Goal: Navigation & Orientation: Understand site structure

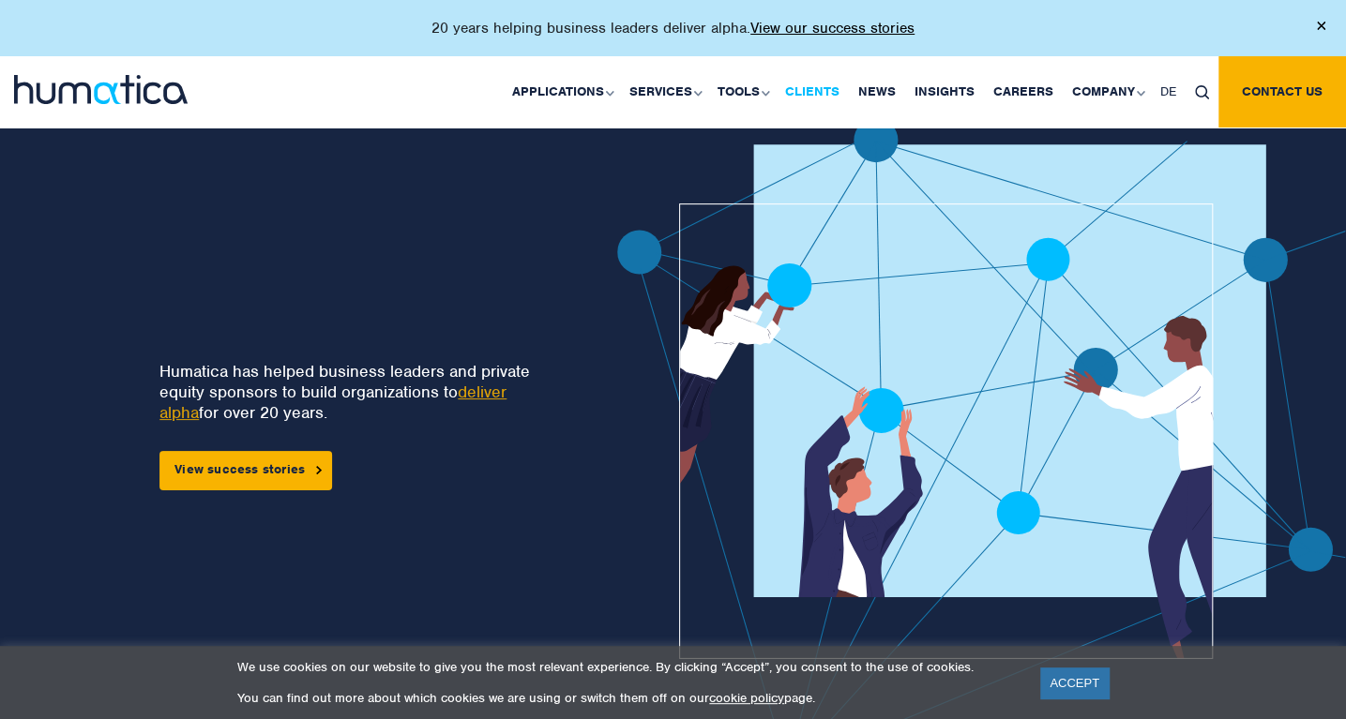
click at [838, 93] on link "Clients" at bounding box center [812, 91] width 73 height 71
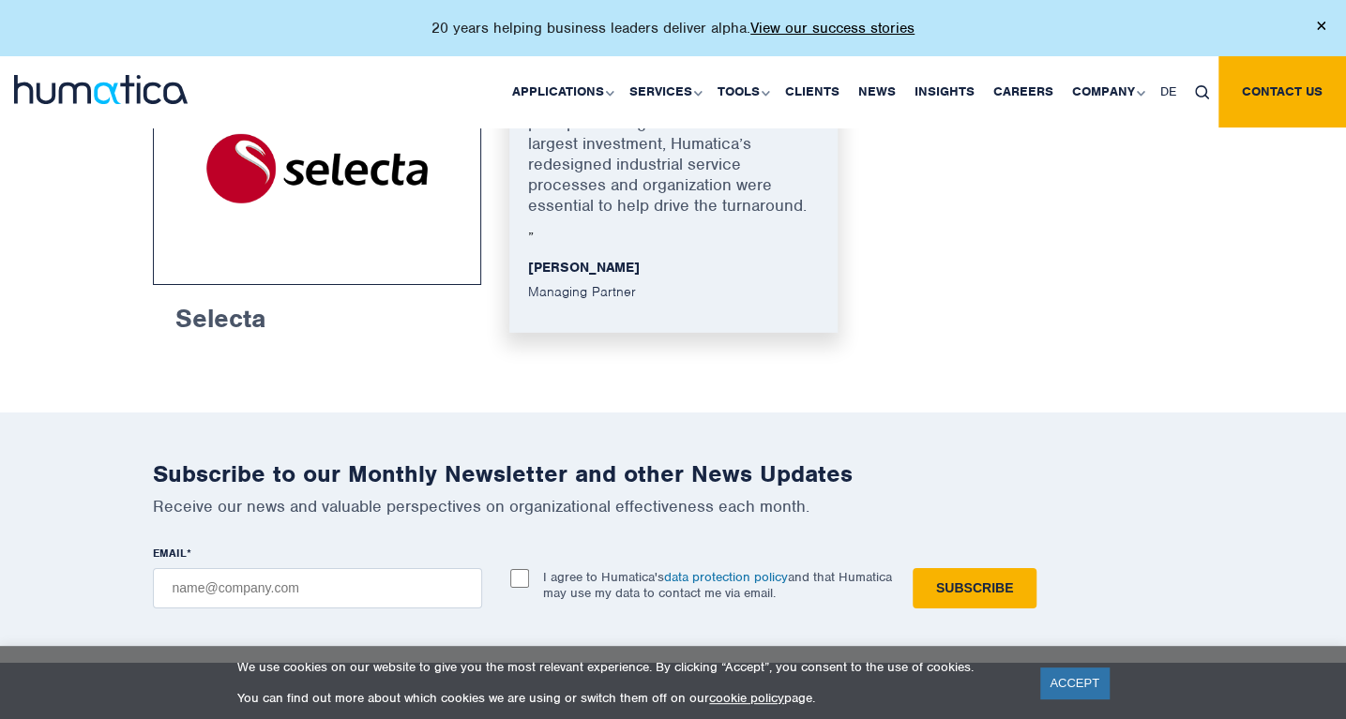
scroll to position [3470, 0]
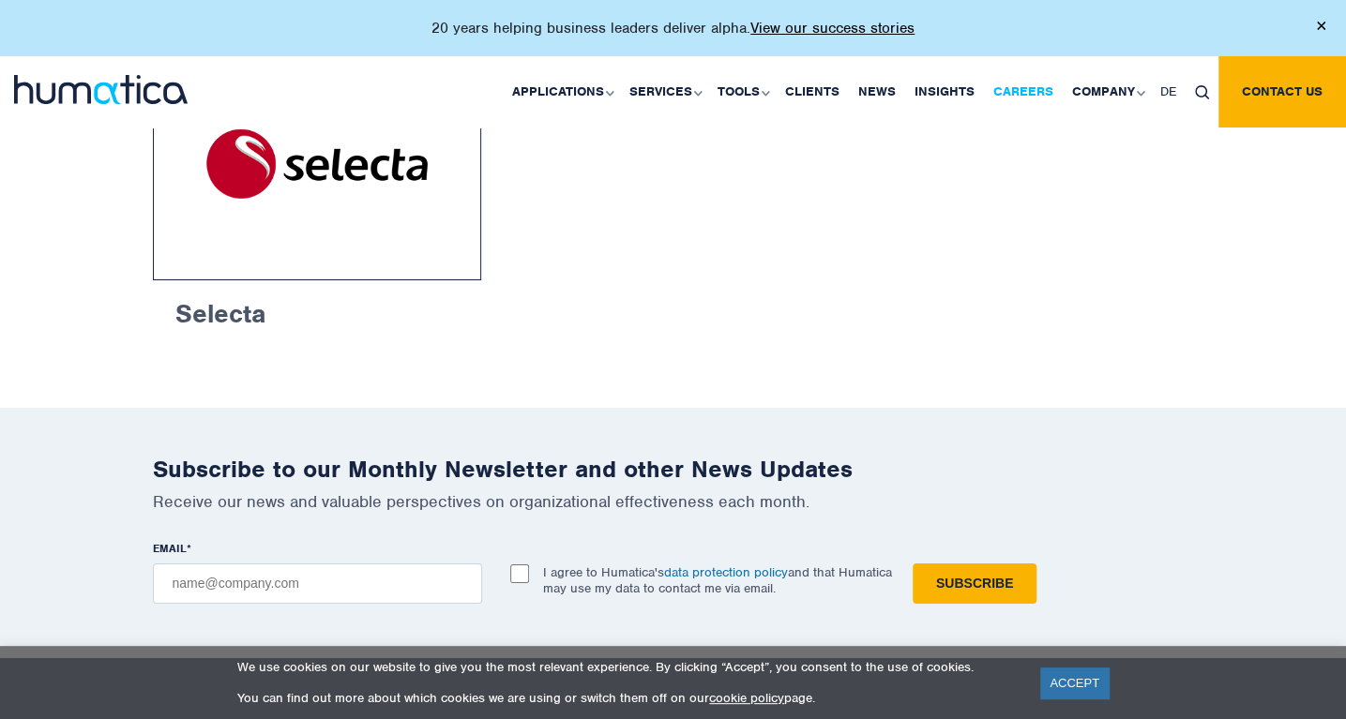
click at [1032, 84] on link "Careers" at bounding box center [1023, 91] width 79 height 71
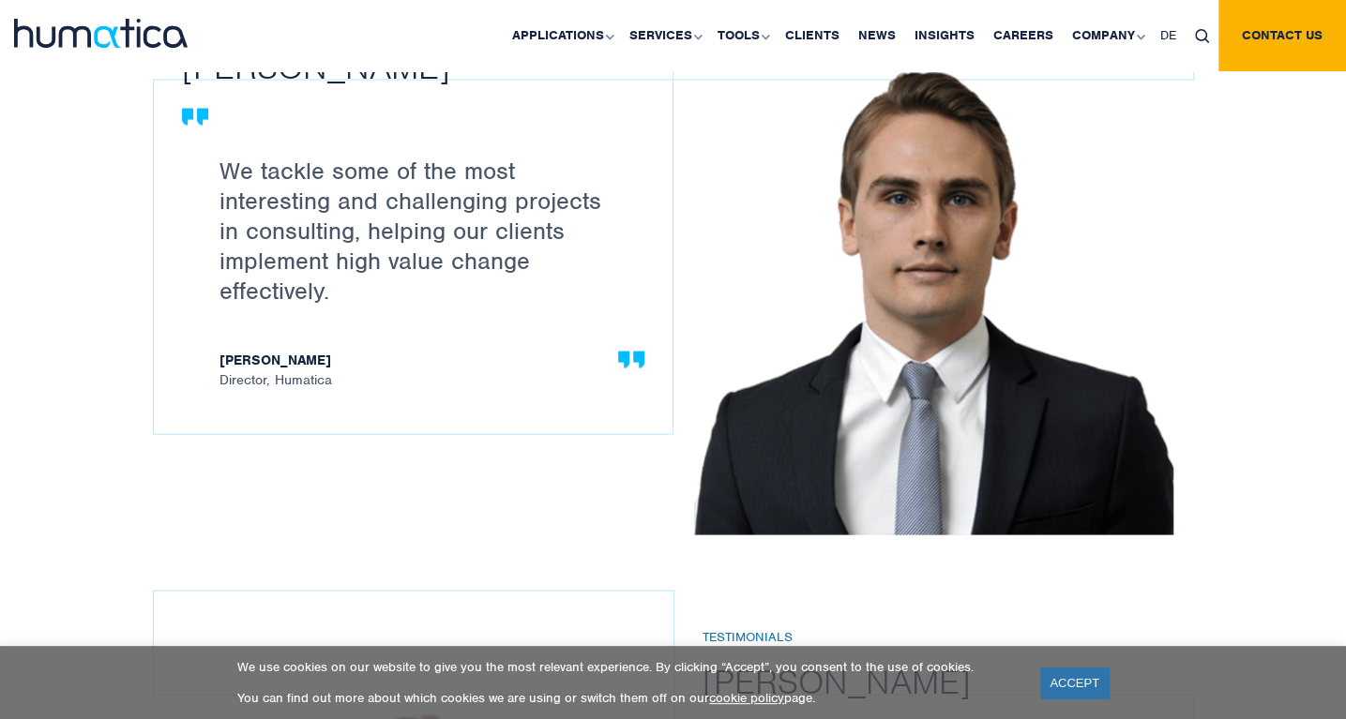
scroll to position [2157, 0]
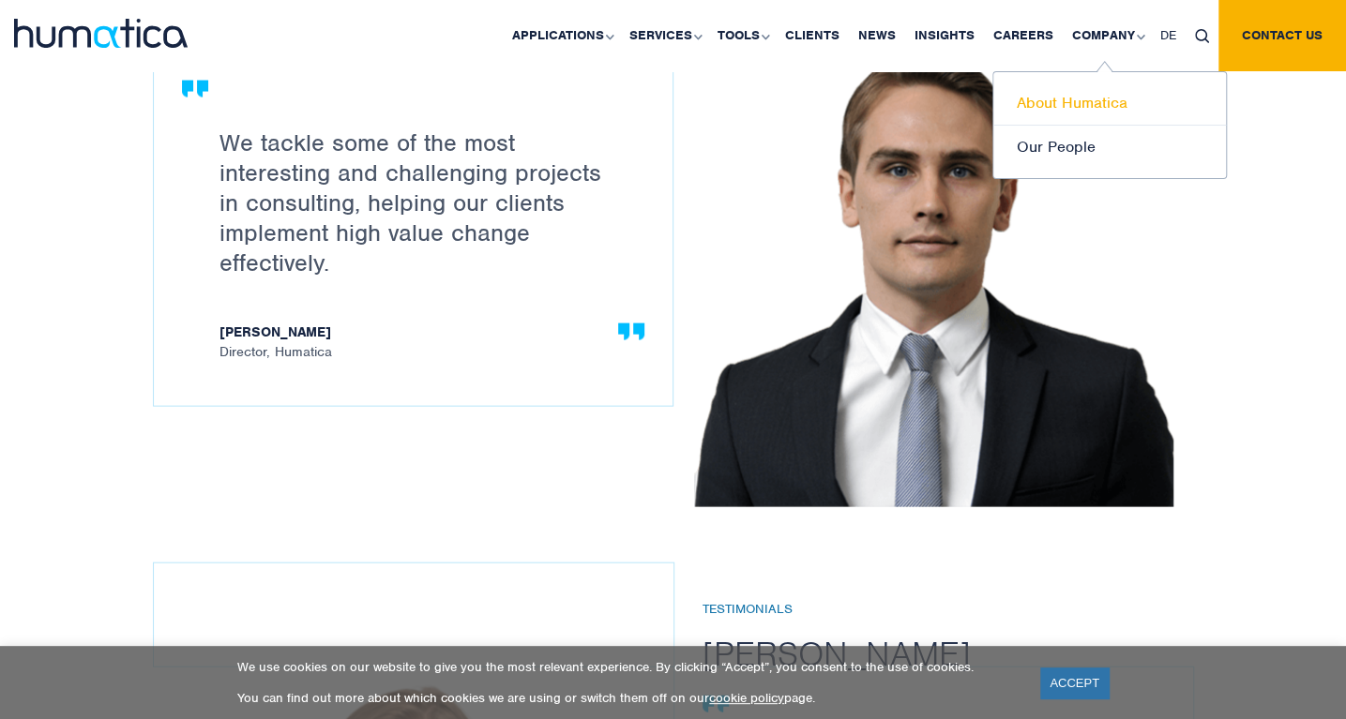
click at [1102, 102] on link "About Humatica" at bounding box center [1109, 104] width 233 height 44
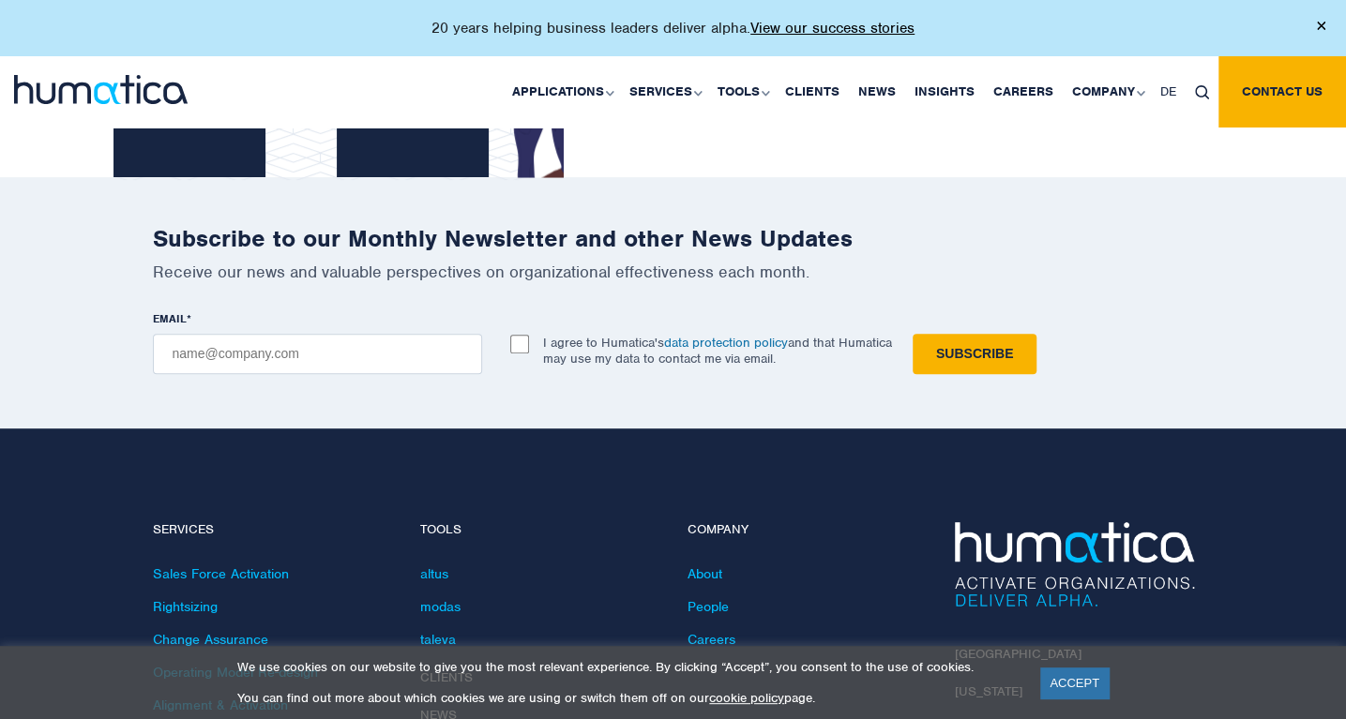
scroll to position [4314, 0]
